Goal: Check status: Check status

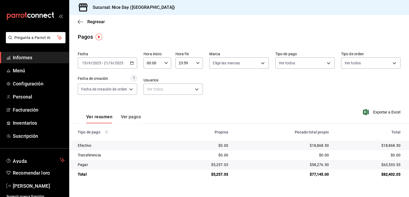
click at [131, 66] on div "[DATE] [DATE] - [DATE] [DATE]" at bounding box center [107, 62] width 59 height 11
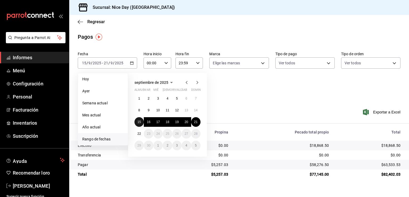
click at [139, 123] on font "15" at bounding box center [138, 122] width 3 height 4
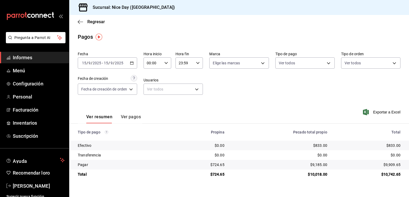
click at [131, 63] on icon "button" at bounding box center [132, 63] width 4 height 4
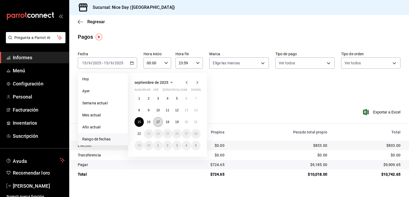
click at [158, 121] on font "17" at bounding box center [157, 122] width 3 height 4
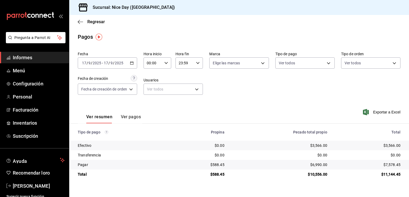
click at [128, 64] on div "[DATE] [DATE] - [DATE] [DATE]" at bounding box center [107, 62] width 59 height 11
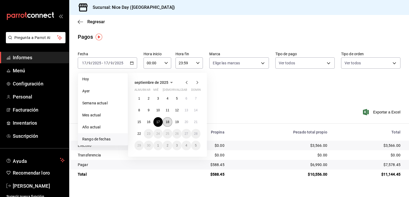
click at [166, 124] on button "18" at bounding box center [167, 122] width 9 height 10
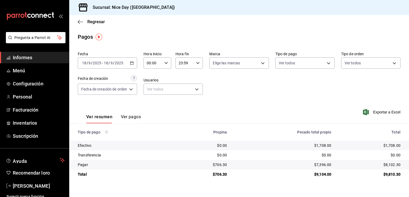
click at [131, 62] on icon "button" at bounding box center [132, 63] width 4 height 4
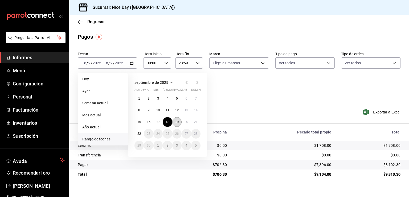
click at [177, 123] on font "19" at bounding box center [176, 122] width 3 height 4
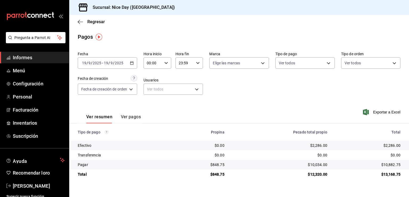
click at [131, 64] on icon "button" at bounding box center [132, 63] width 4 height 4
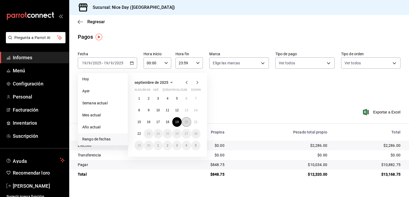
click at [185, 122] on font "20" at bounding box center [186, 122] width 3 height 4
